Goal: Information Seeking & Learning: Check status

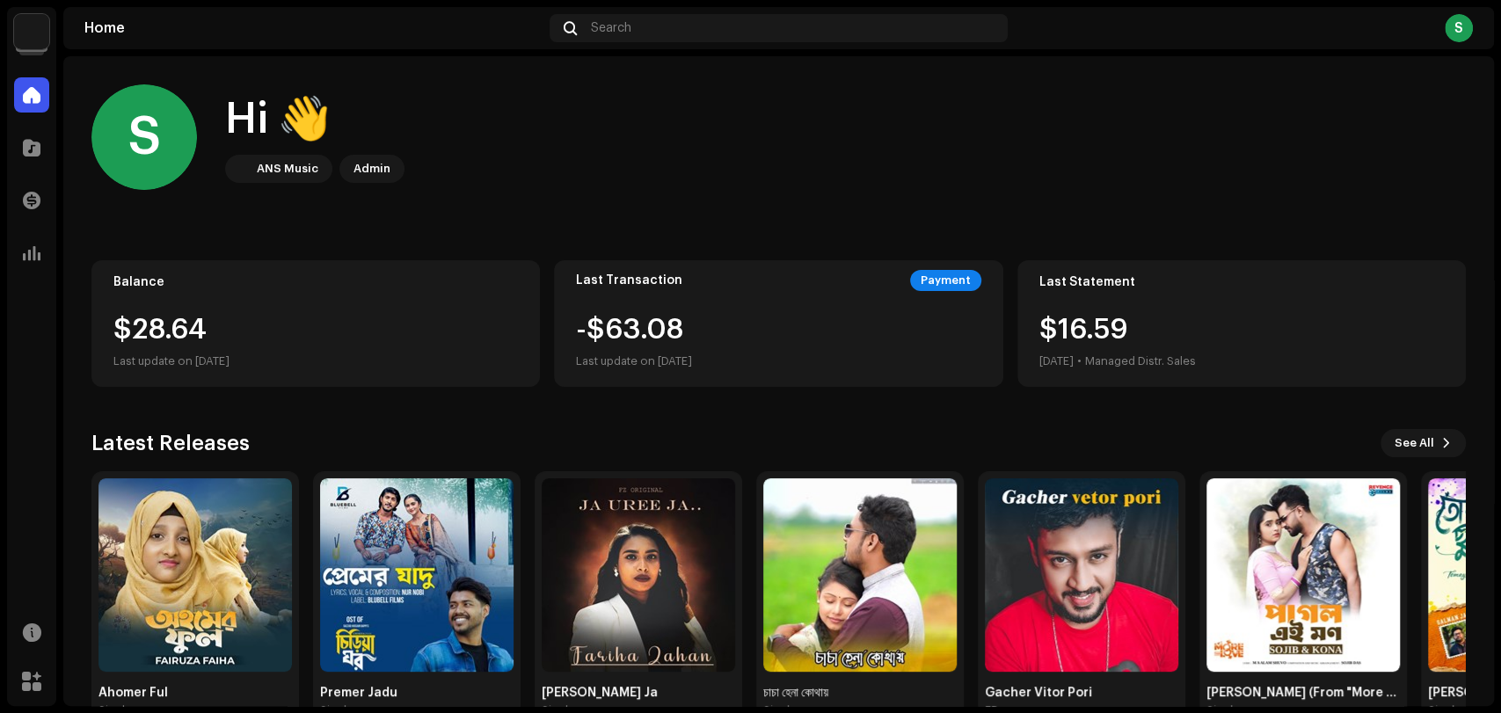
click at [42, 23] on img at bounding box center [31, 31] width 35 height 35
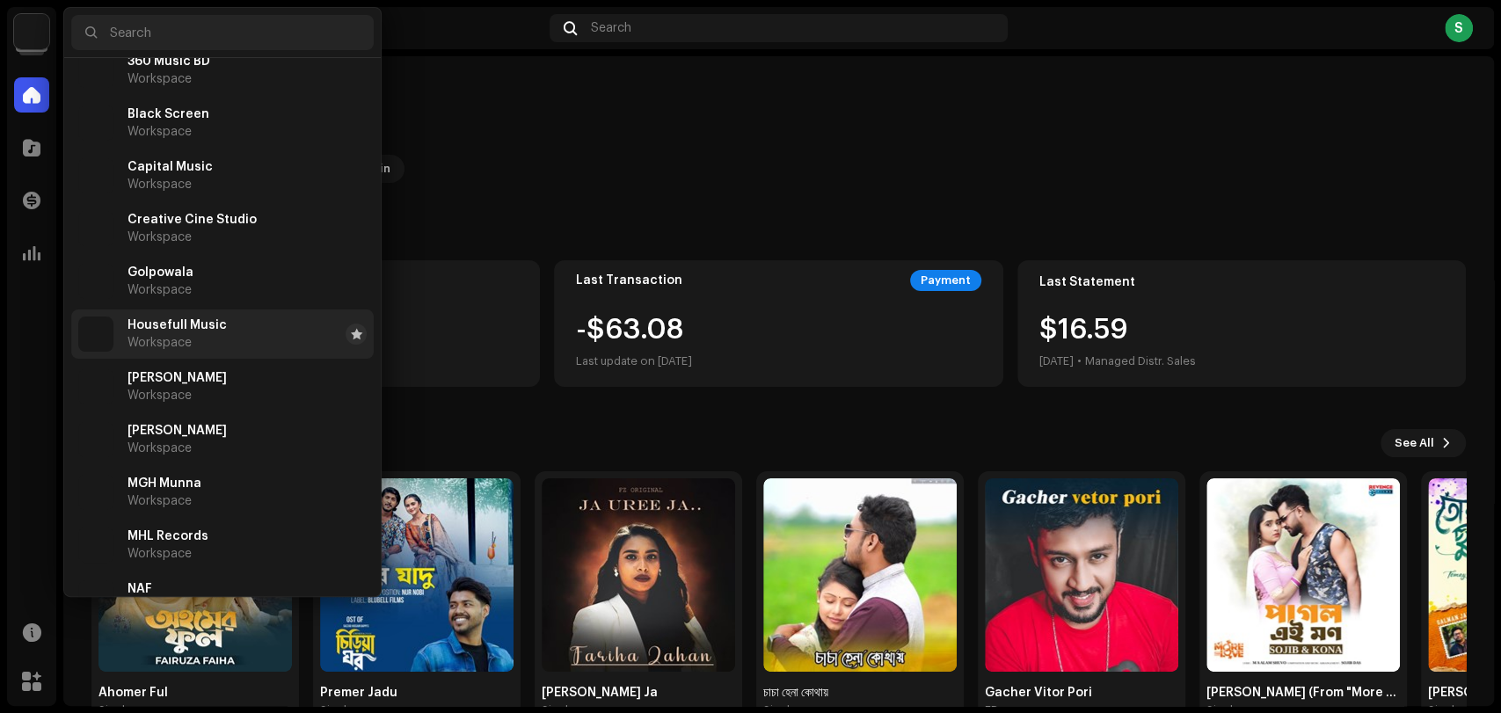
scroll to position [98, 0]
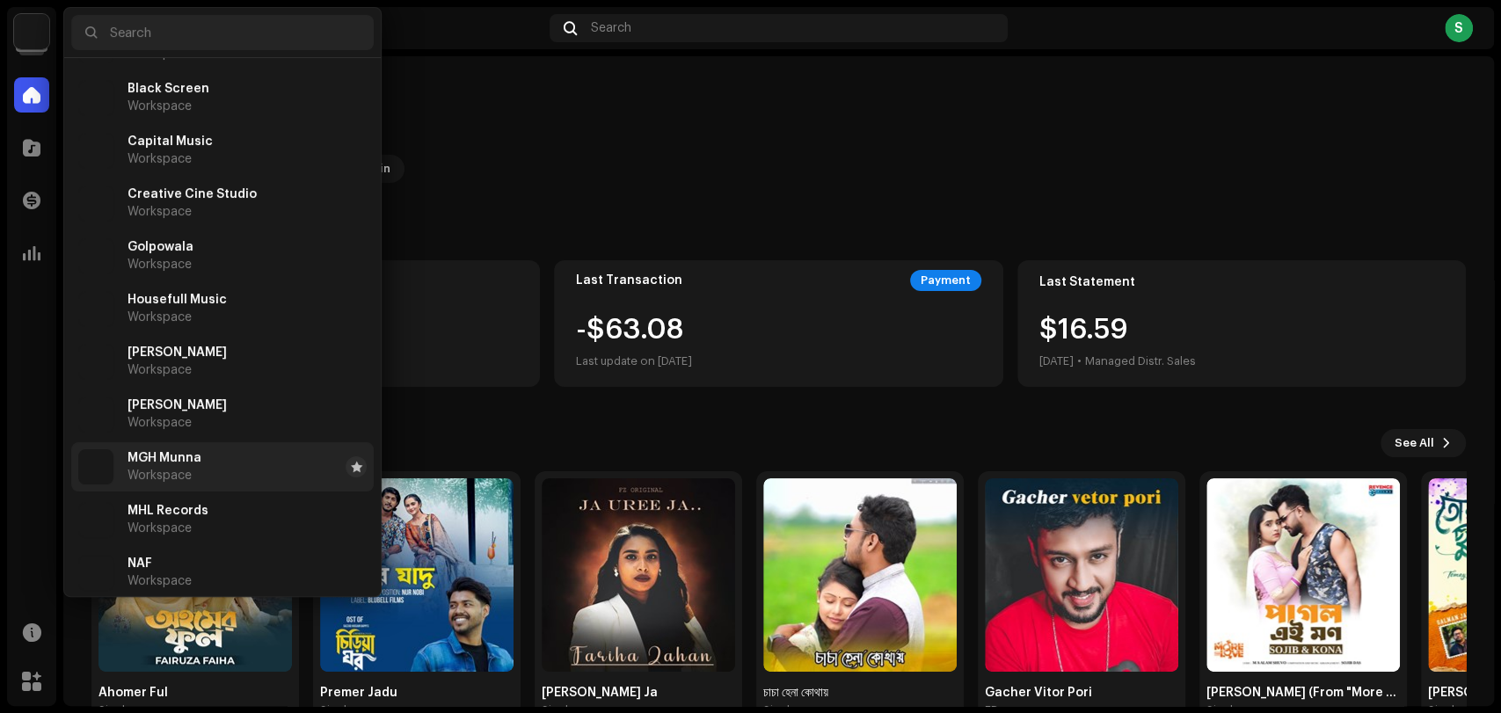
click at [185, 457] on span "MGH Munna" at bounding box center [165, 458] width 74 height 14
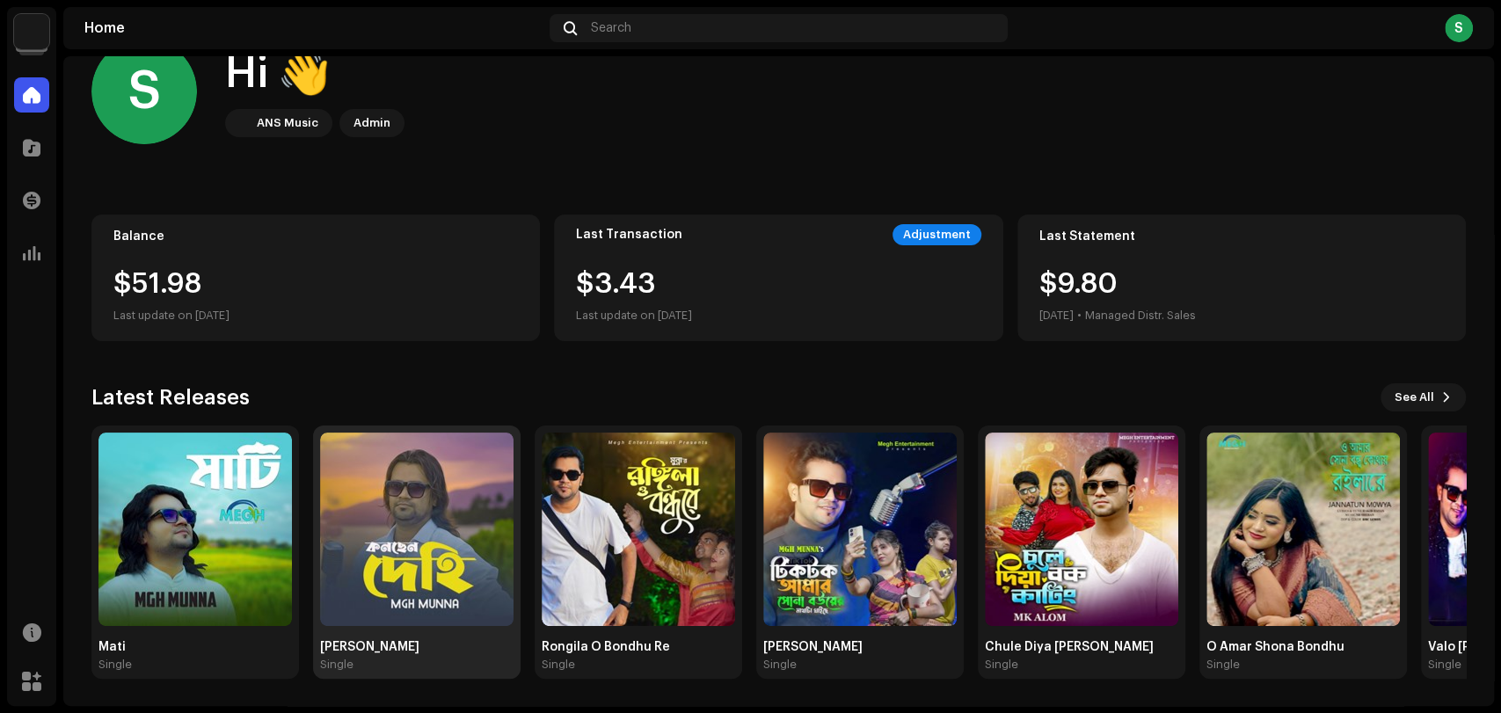
scroll to position [47, 0]
click at [383, 651] on div "Konchen Dehi" at bounding box center [416, 646] width 193 height 14
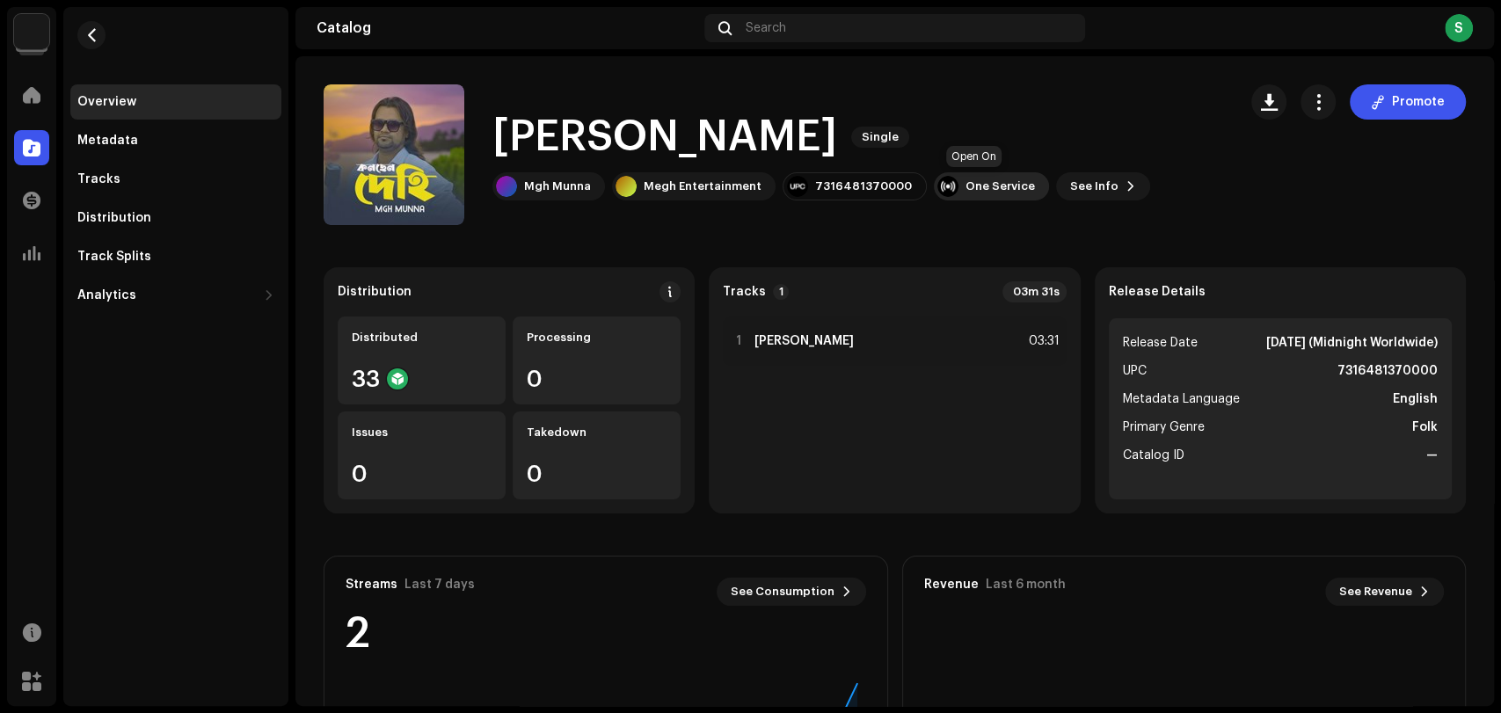
click at [976, 194] on div "One Service" at bounding box center [991, 186] width 115 height 28
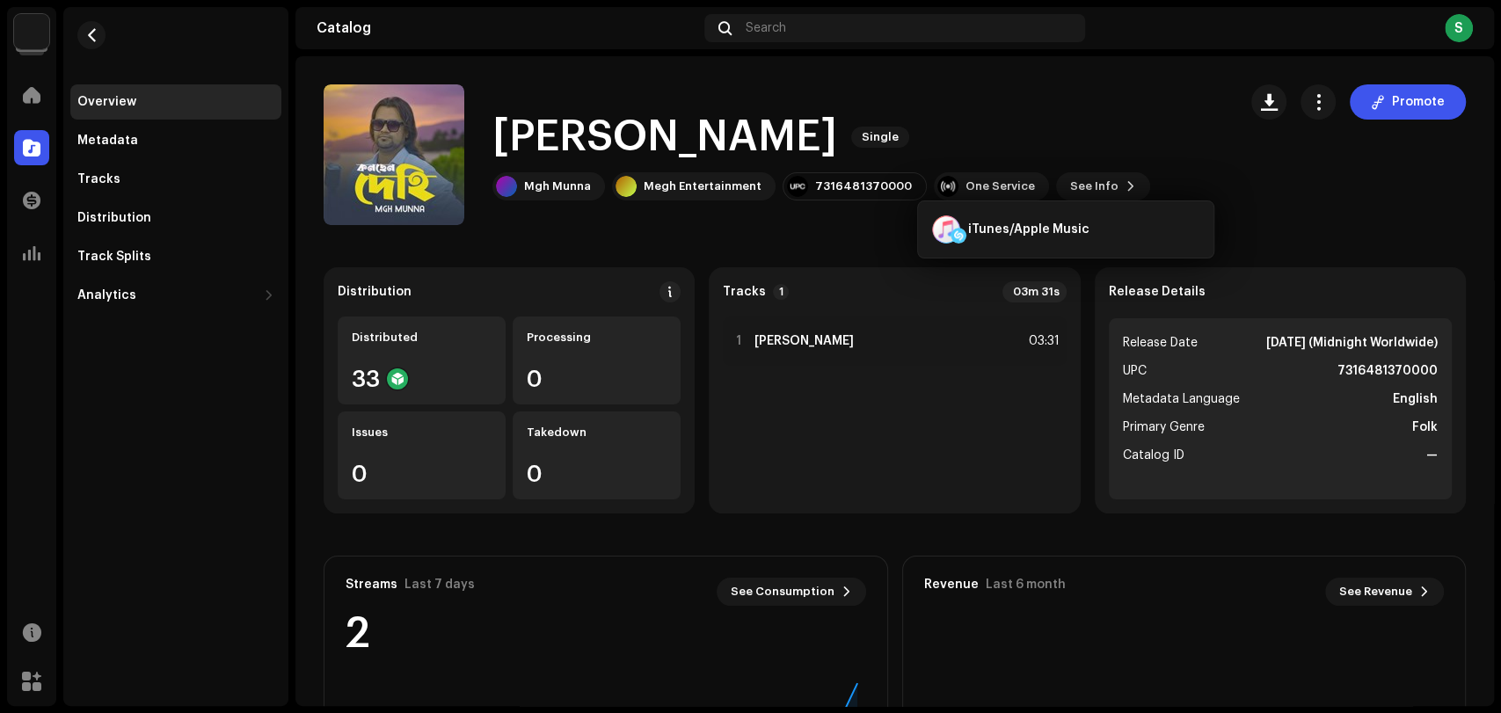
click at [851, 88] on div "Konchen Dehi Single Mgh Munna Megh Entertainment 7316481370000 One Service See …" at bounding box center [774, 154] width 900 height 141
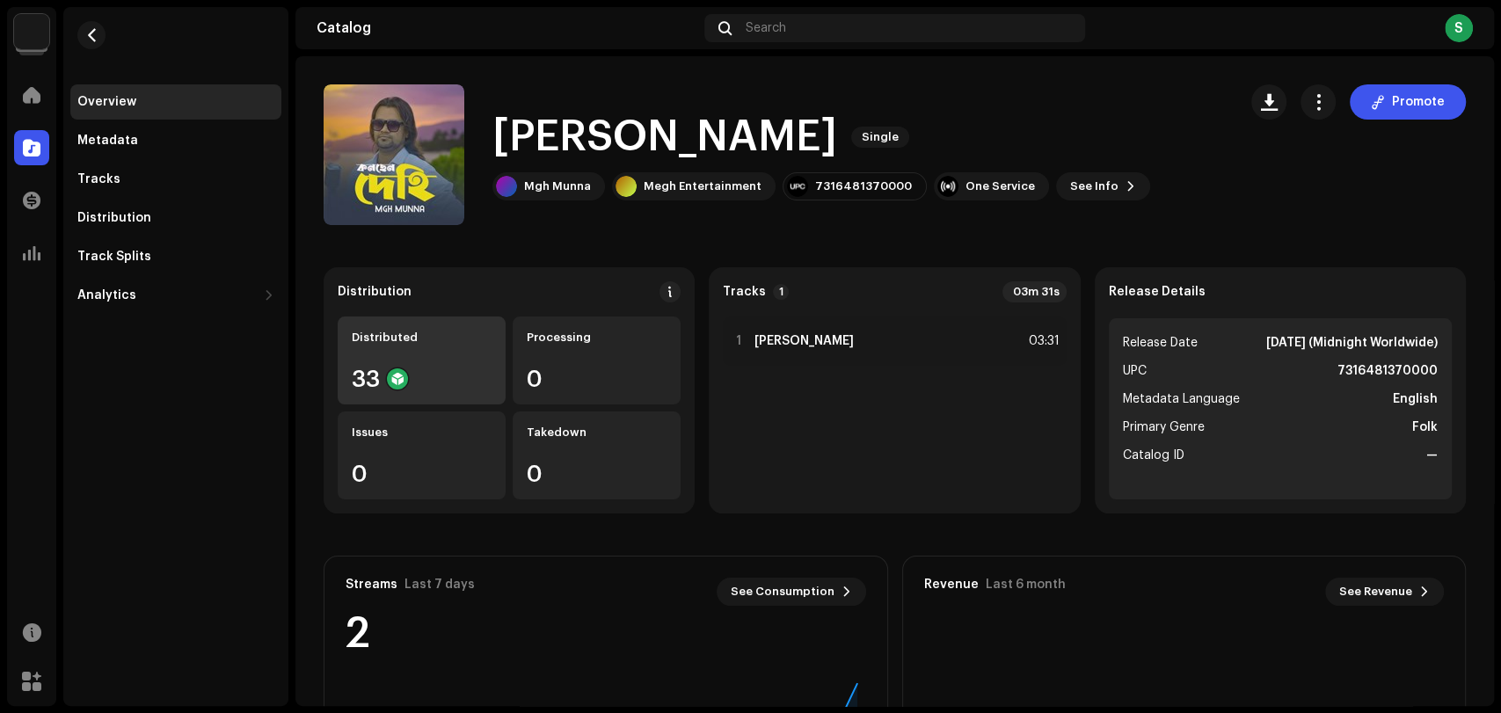
click at [434, 356] on div "Distributed 33" at bounding box center [422, 361] width 168 height 88
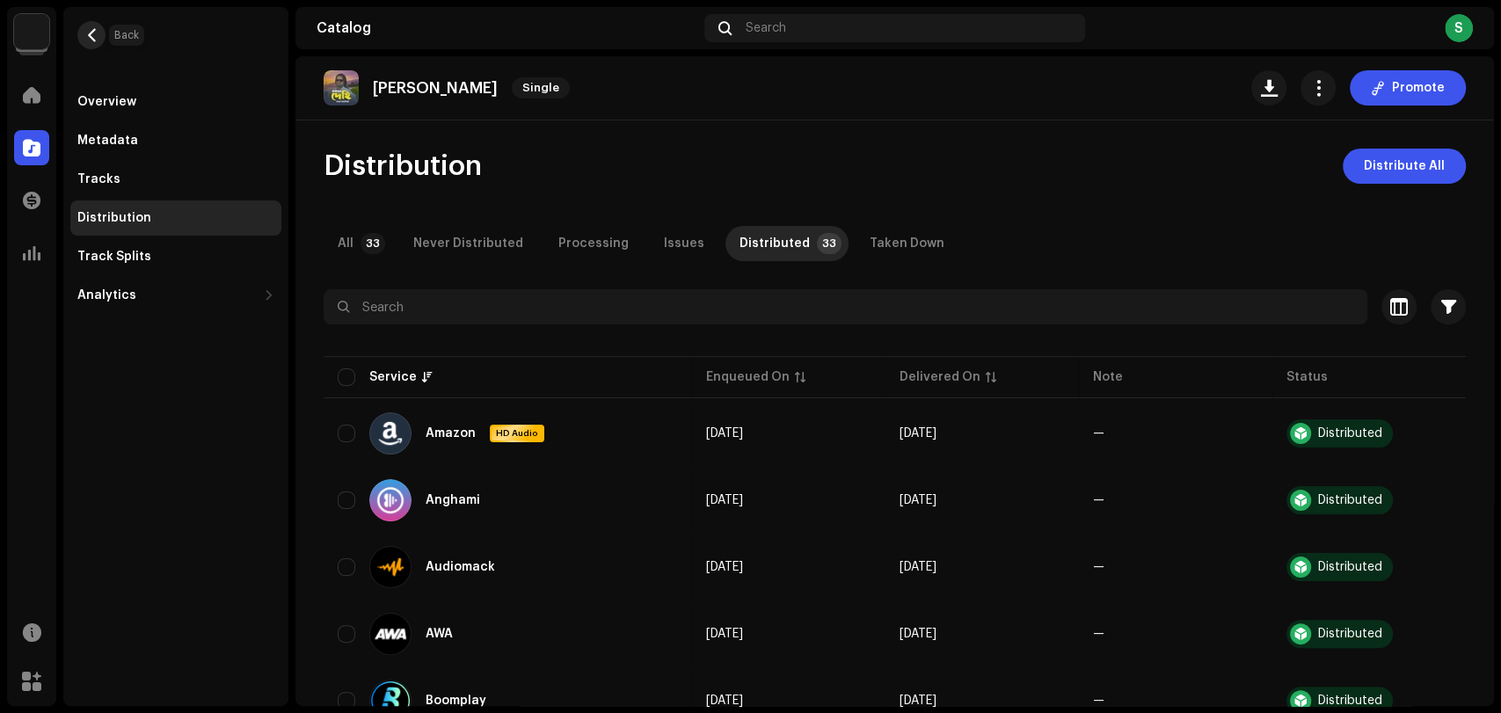
click at [93, 37] on span "button" at bounding box center [91, 35] width 13 height 14
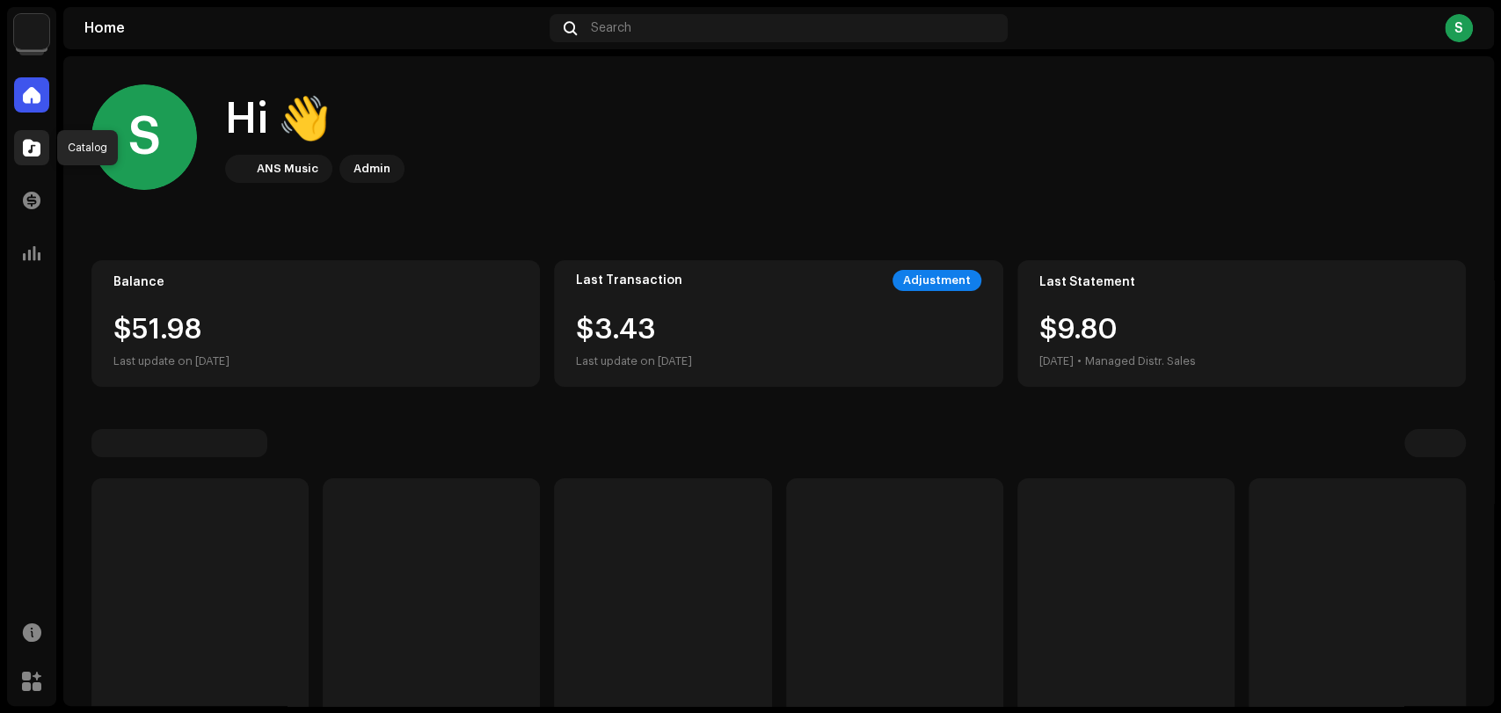
click at [21, 149] on div at bounding box center [31, 147] width 35 height 35
